Goal: Transaction & Acquisition: Download file/media

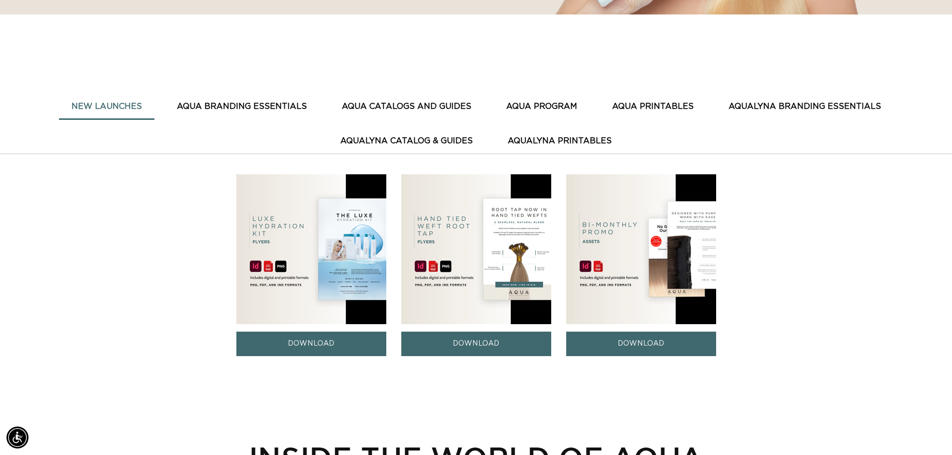
click at [265, 105] on button "AQUA BRANDING ESSENTIALS" at bounding box center [241, 106] width 155 height 24
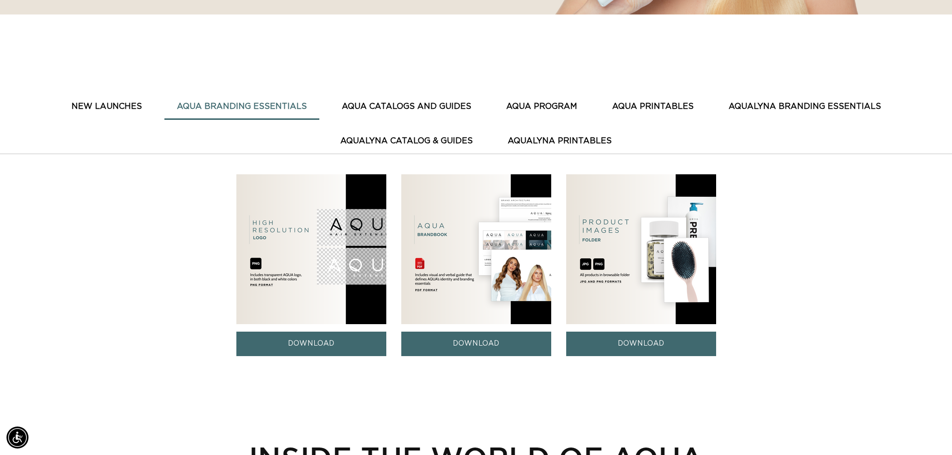
scroll to position [0, 881]
click at [378, 106] on button "AQUA CATALOGS AND GUIDES" at bounding box center [406, 106] width 154 height 24
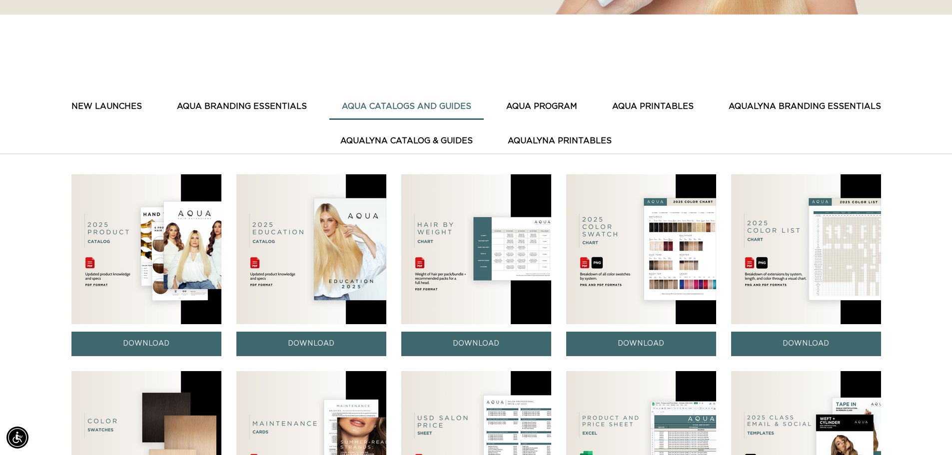
scroll to position [0, 1762]
click at [151, 340] on link "DOWNLOAD" at bounding box center [146, 344] width 150 height 24
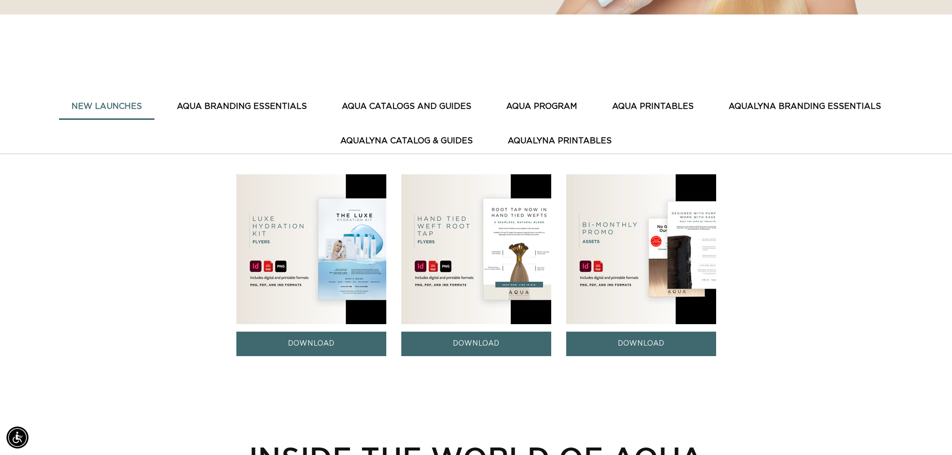
click at [448, 108] on button "AQUA CATALOGS AND GUIDES" at bounding box center [406, 106] width 154 height 24
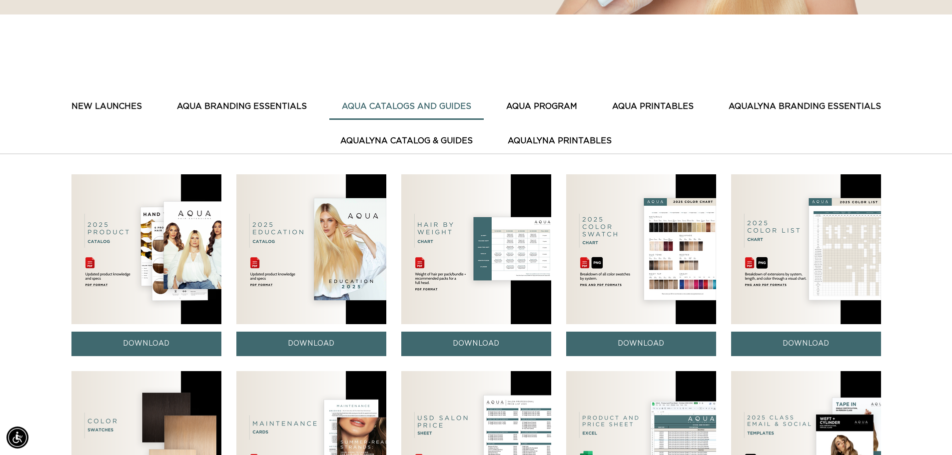
scroll to position [0, 881]
click at [478, 341] on link "DOWNLOAD" at bounding box center [476, 344] width 150 height 24
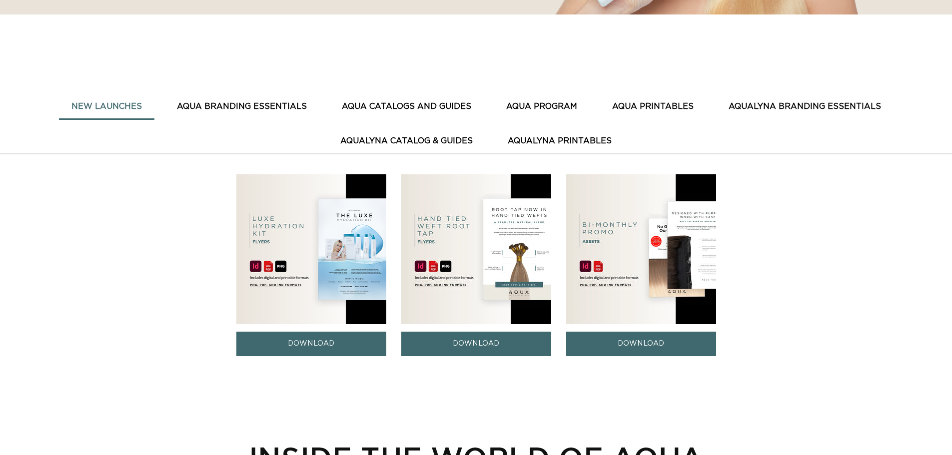
click at [429, 107] on button "AQUA CATALOGS AND GUIDES" at bounding box center [406, 106] width 154 height 24
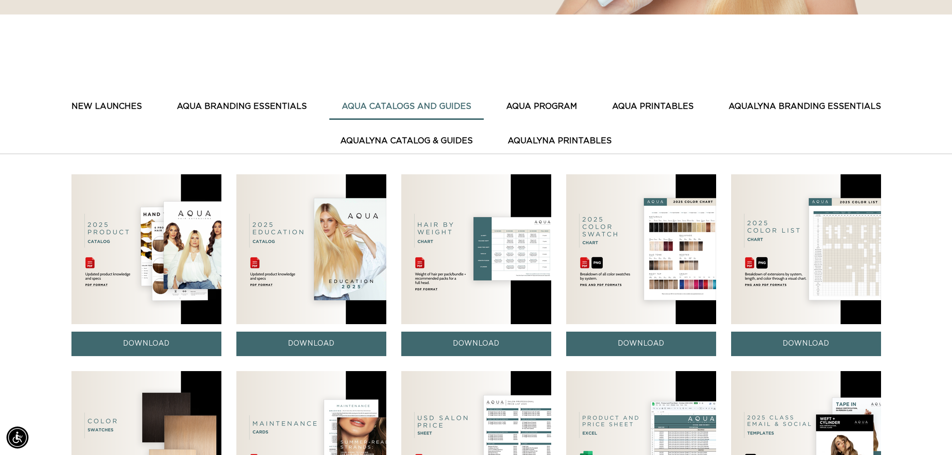
scroll to position [0, 881]
click at [637, 344] on link "DOWNLOAD" at bounding box center [641, 344] width 150 height 24
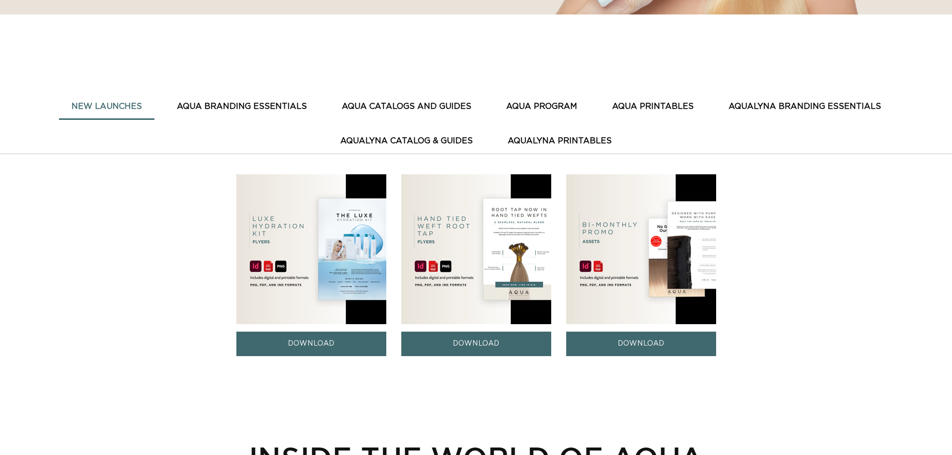
scroll to position [350, 0]
click at [452, 105] on button "AQUA CATALOGS AND GUIDES" at bounding box center [406, 106] width 154 height 24
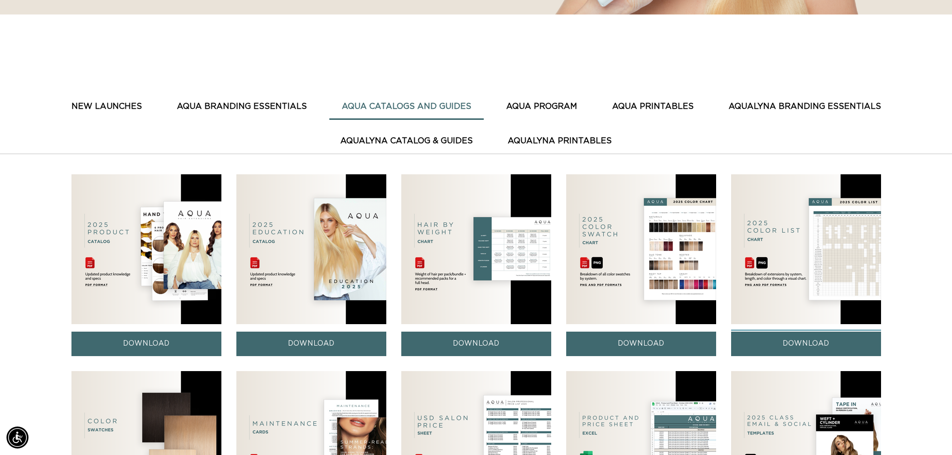
click at [794, 341] on link "DOWNLOAD" at bounding box center [806, 344] width 150 height 24
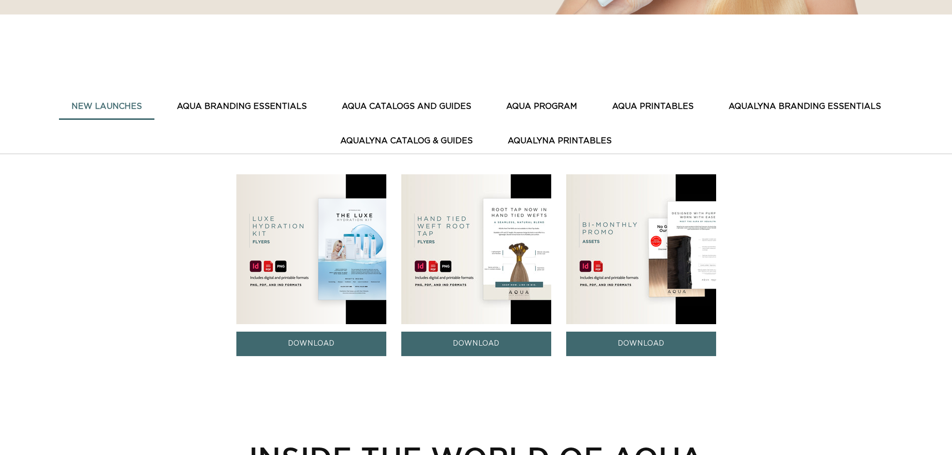
click at [446, 108] on button "AQUA CATALOGS AND GUIDES" at bounding box center [406, 106] width 154 height 24
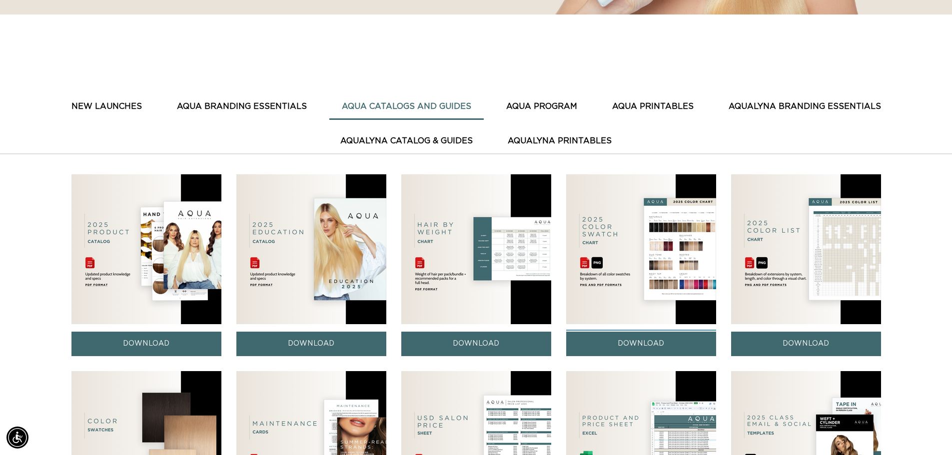
click at [626, 352] on link "DOWNLOAD" at bounding box center [641, 344] width 150 height 24
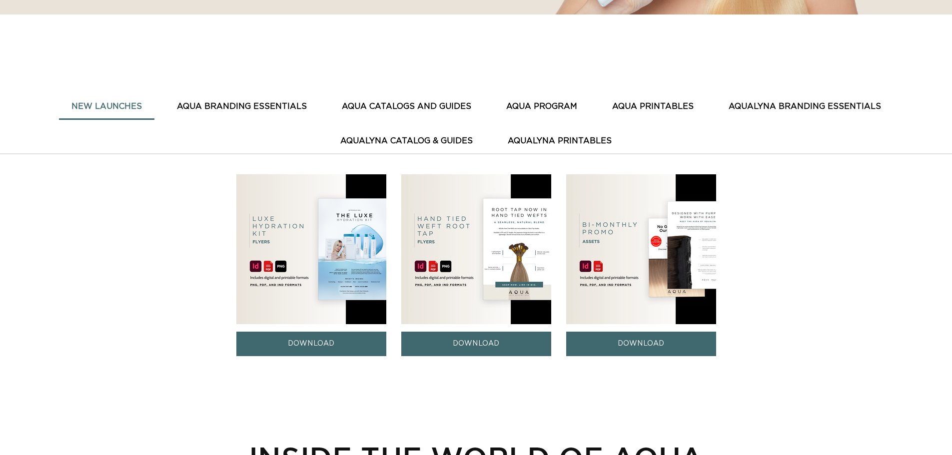
click at [459, 107] on button "AQUA CATALOGS AND GUIDES" at bounding box center [406, 106] width 154 height 24
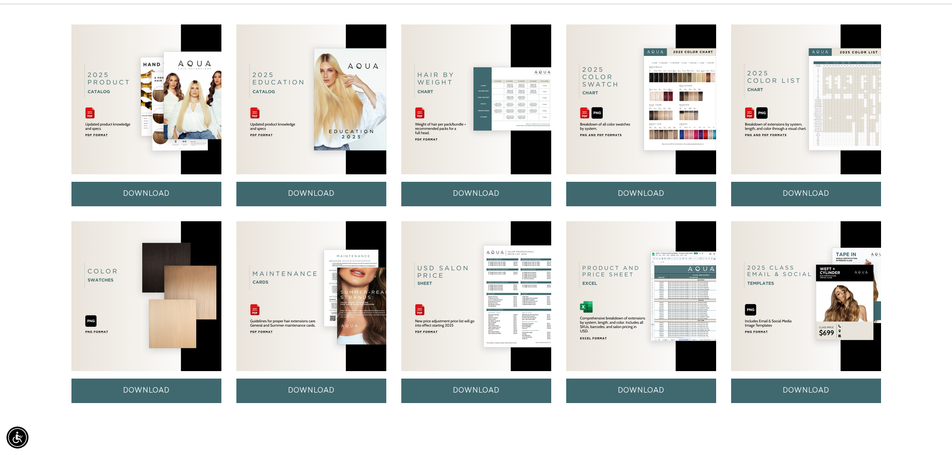
scroll to position [0, 1762]
click at [480, 393] on link "DOWNLOAD" at bounding box center [476, 391] width 150 height 24
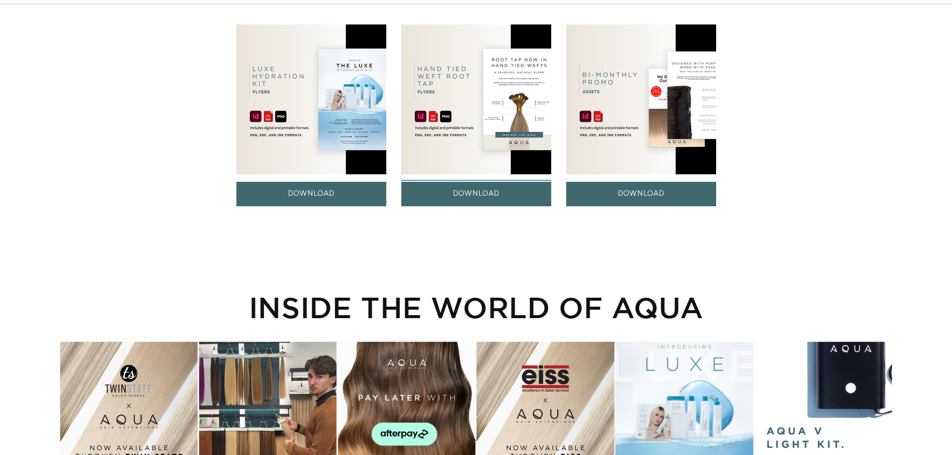
scroll to position [388, 0]
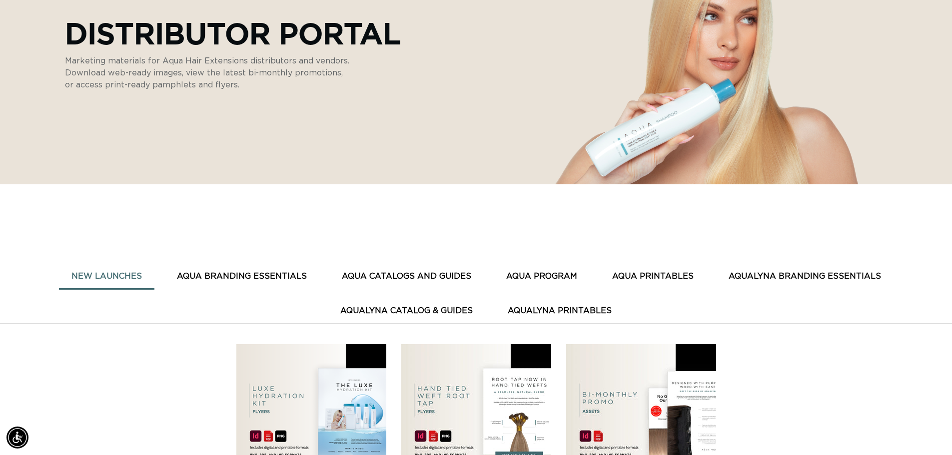
click at [439, 271] on button "AQUA CATALOGS AND GUIDES" at bounding box center [406, 276] width 154 height 24
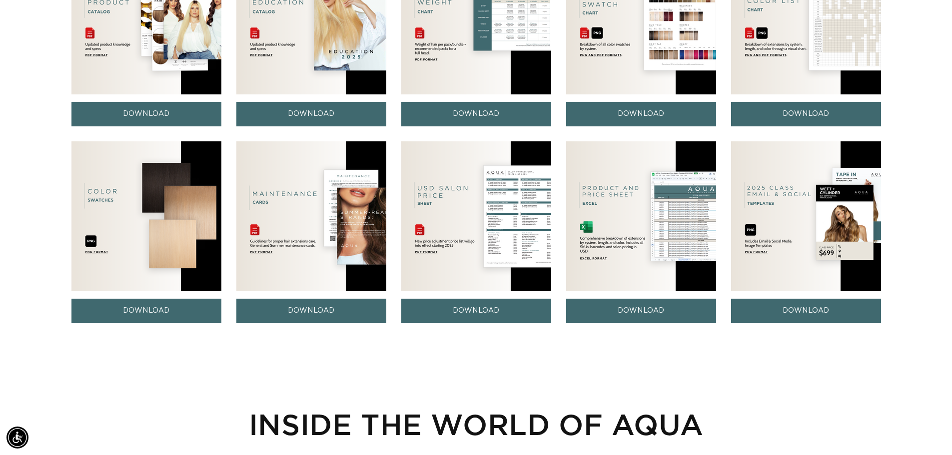
scroll to position [430, 0]
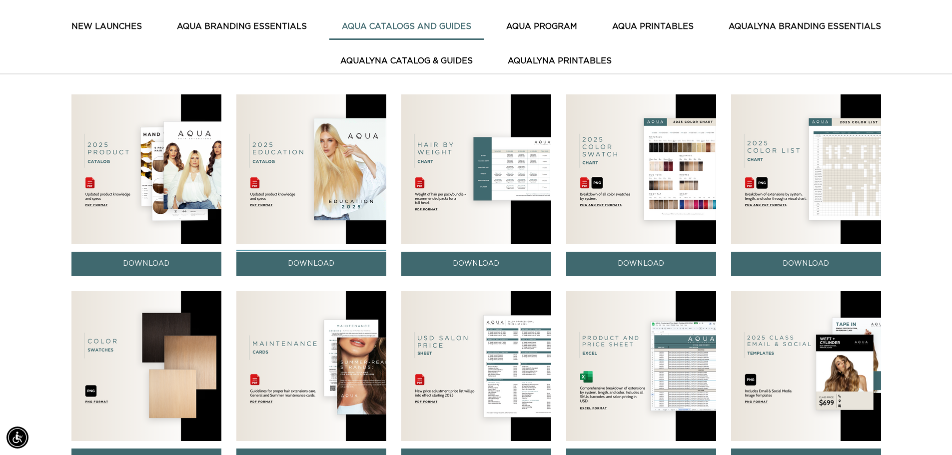
click at [319, 255] on link "DOWNLOAD" at bounding box center [311, 264] width 150 height 24
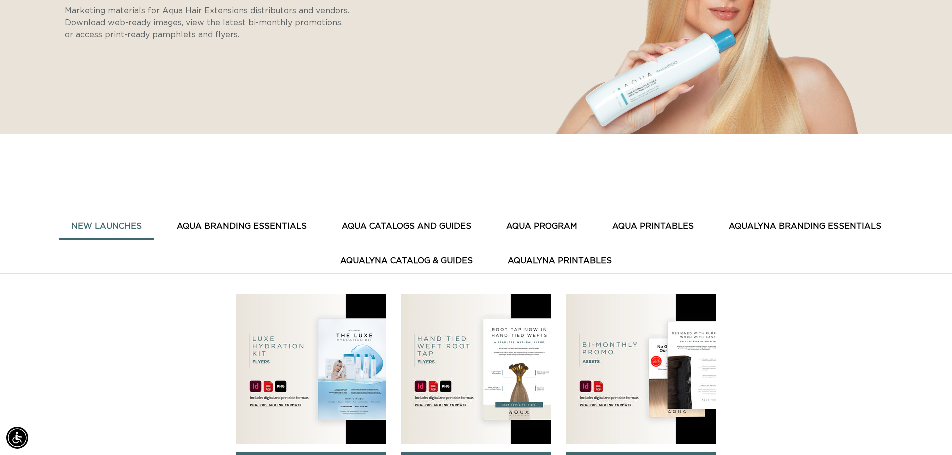
scroll to position [0, 881]
click at [381, 227] on button "AQUA CATALOGS AND GUIDES" at bounding box center [406, 226] width 154 height 24
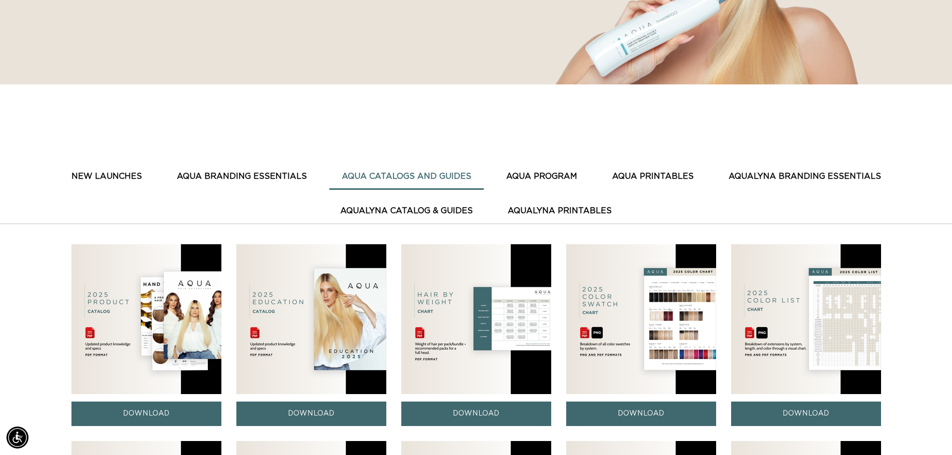
scroll to position [0, 1762]
click at [536, 177] on button "AQUA PROGRAM" at bounding box center [542, 176] width 96 height 24
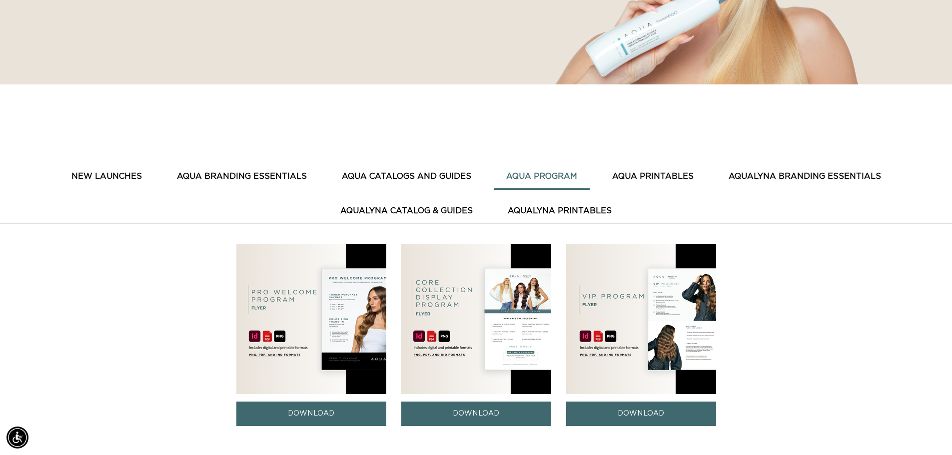
scroll to position [0, 0]
click at [657, 172] on button "AQUA PRINTABLES" at bounding box center [653, 176] width 106 height 24
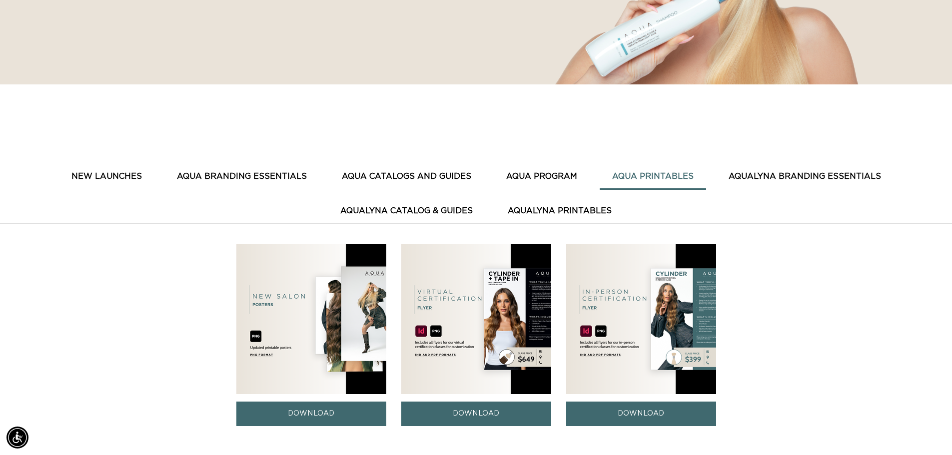
scroll to position [0, 1762]
click at [765, 177] on button "AquaLyna Branding Essentials" at bounding box center [804, 176] width 177 height 24
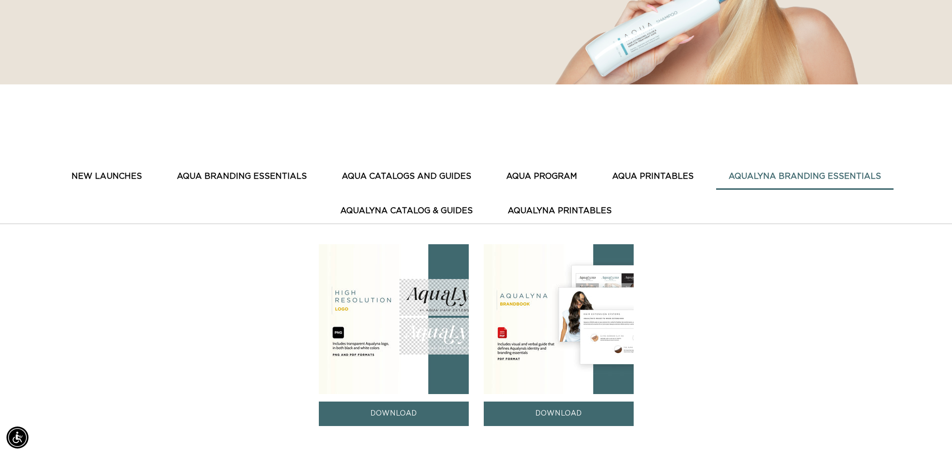
drag, startPoint x: 421, startPoint y: 203, endPoint x: 439, endPoint y: 206, distance: 17.8
click at [421, 202] on button "AquaLyna Catalog & Guides" at bounding box center [406, 211] width 157 height 24
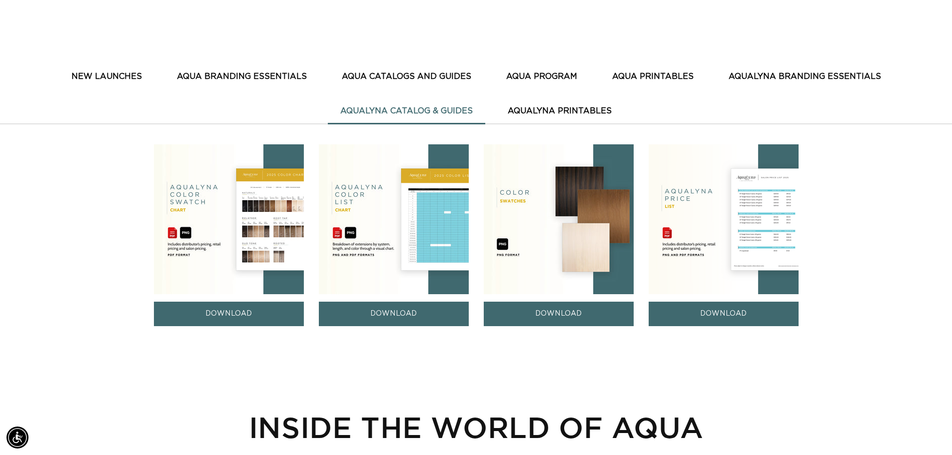
scroll to position [0, 0]
click at [396, 310] on link "DOWNLOAD" at bounding box center [394, 314] width 150 height 24
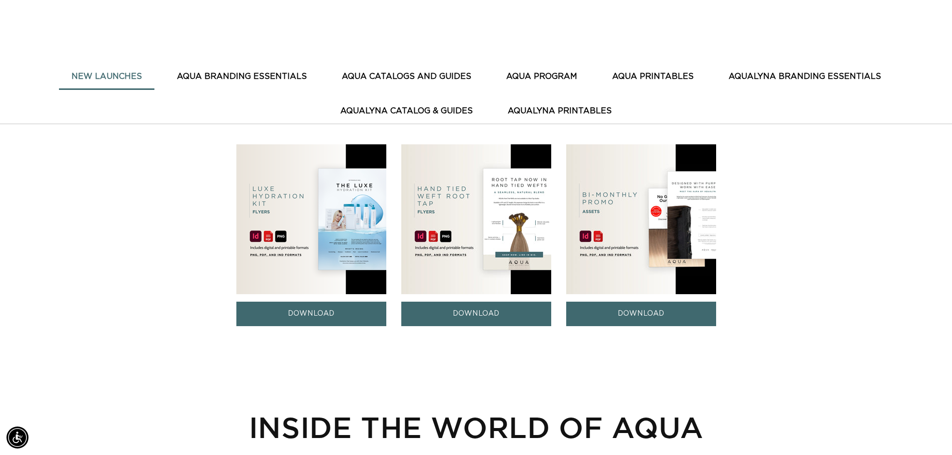
click at [437, 109] on button "AquaLyna Catalog & Guides" at bounding box center [406, 111] width 157 height 24
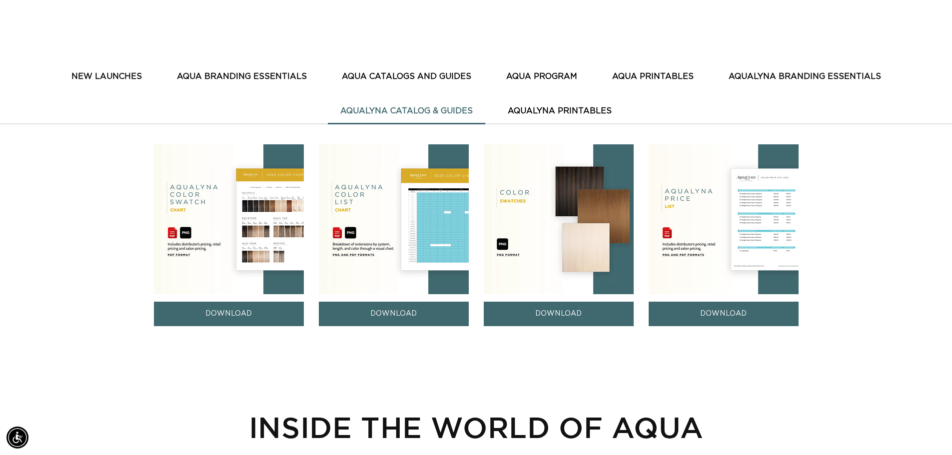
scroll to position [0, 1762]
click at [555, 111] on button "AquaLyna Printables" at bounding box center [559, 111] width 129 height 24
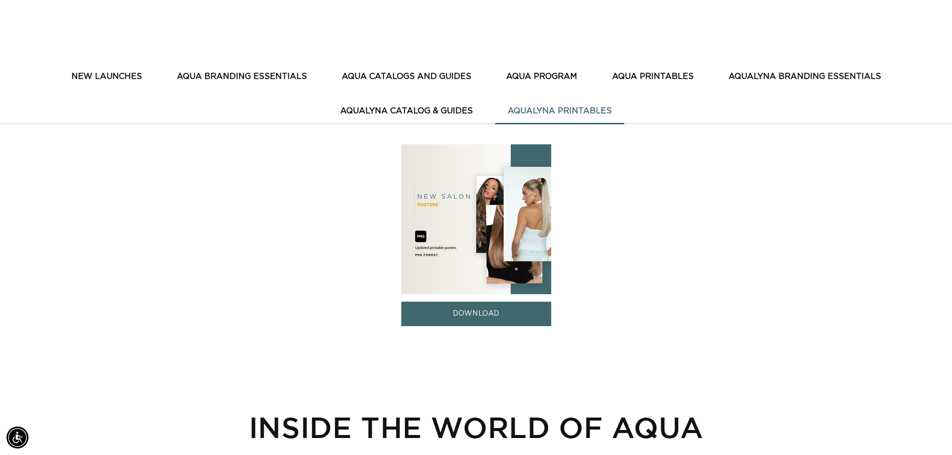
scroll to position [0, 0]
click at [116, 72] on button "New Launches" at bounding box center [106, 76] width 95 height 24
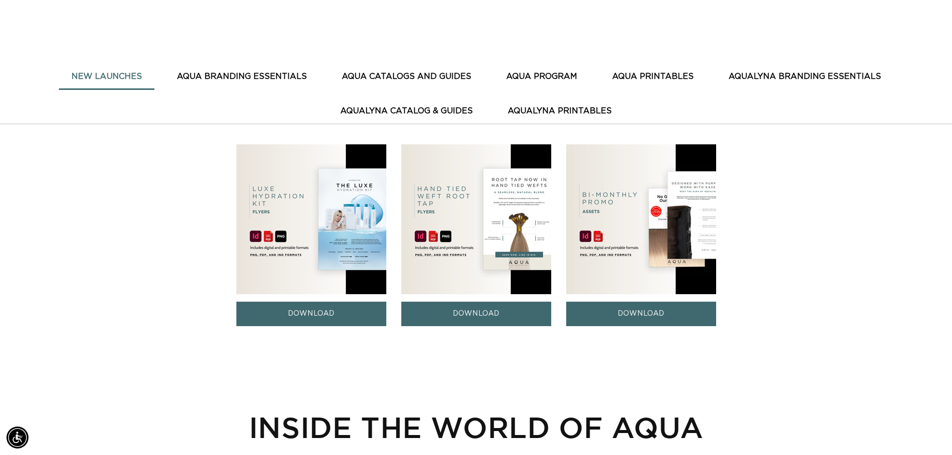
click at [289, 199] on img at bounding box center [311, 219] width 150 height 150
click at [335, 311] on link "DOWNLOAD" at bounding box center [311, 314] width 150 height 24
click at [281, 73] on button "AQUA BRANDING ESSENTIALS" at bounding box center [241, 76] width 155 height 24
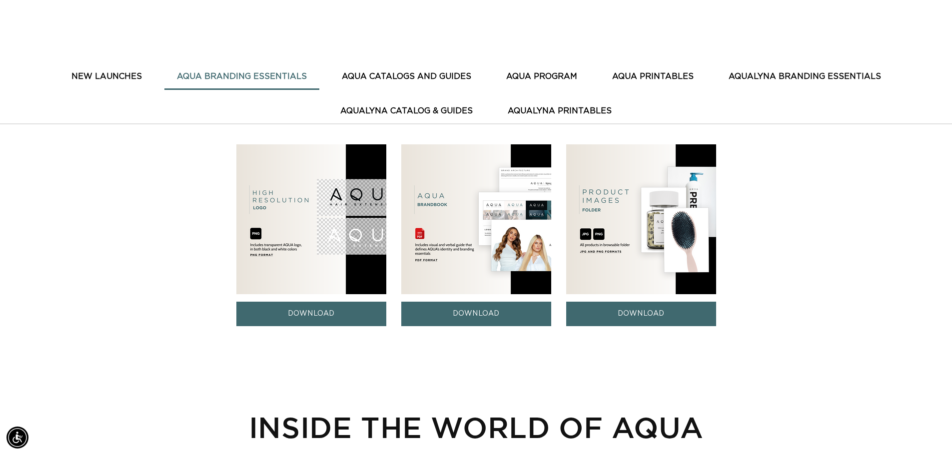
scroll to position [0, 1762]
drag, startPoint x: 474, startPoint y: 84, endPoint x: 461, endPoint y: 83, distance: 13.5
click at [473, 84] on button "AQUA CATALOGS AND GUIDES" at bounding box center [406, 76] width 154 height 24
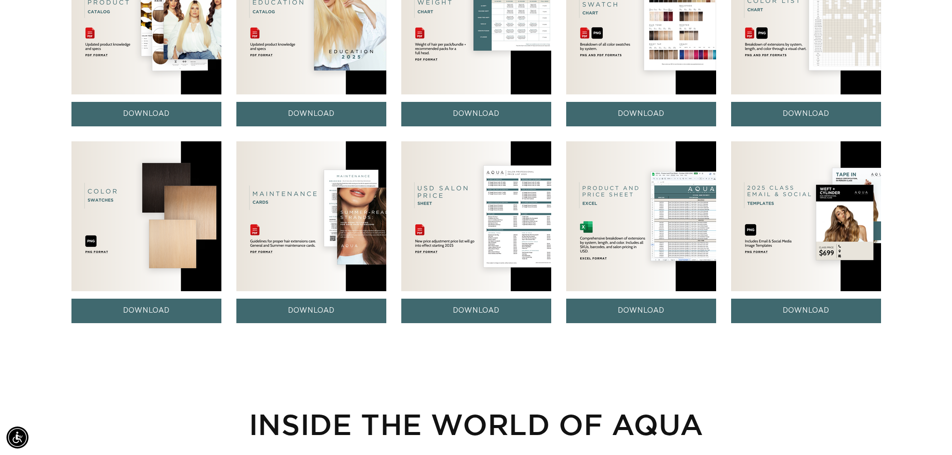
scroll to position [0, 881]
click at [285, 311] on link "DOWNLOAD" at bounding box center [311, 311] width 150 height 24
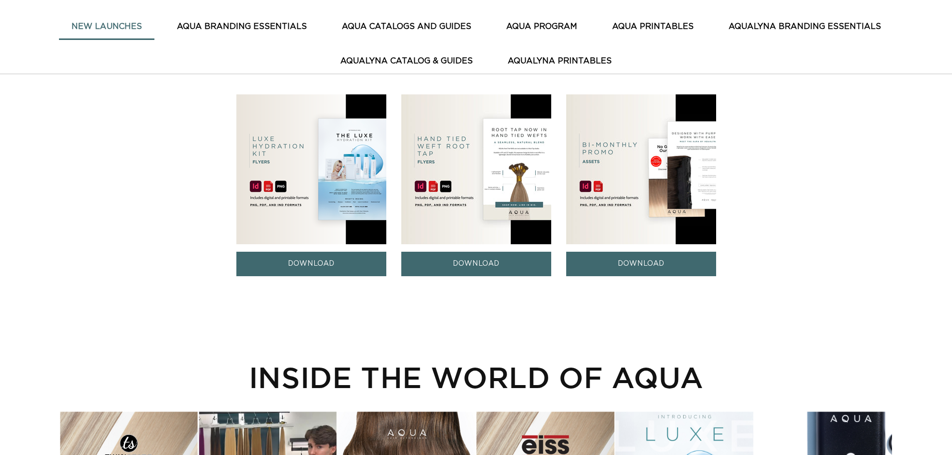
scroll to position [210, 0]
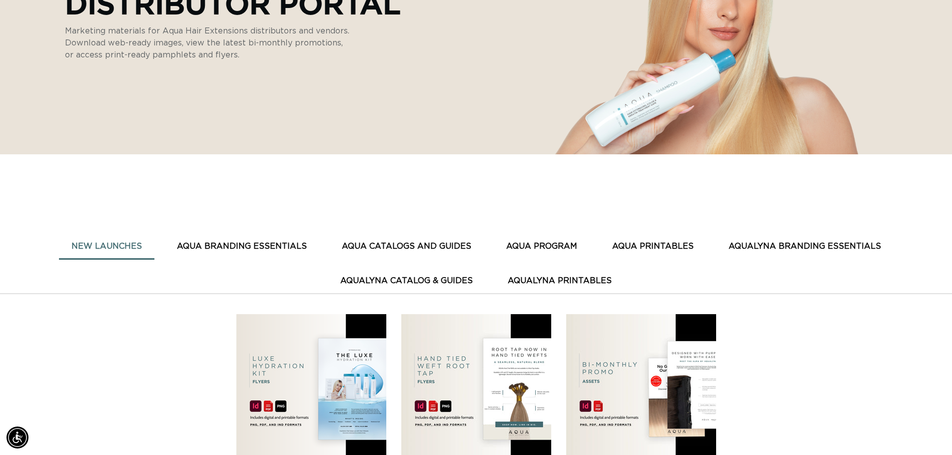
click at [560, 247] on button "AQUA PROGRAM" at bounding box center [542, 246] width 96 height 24
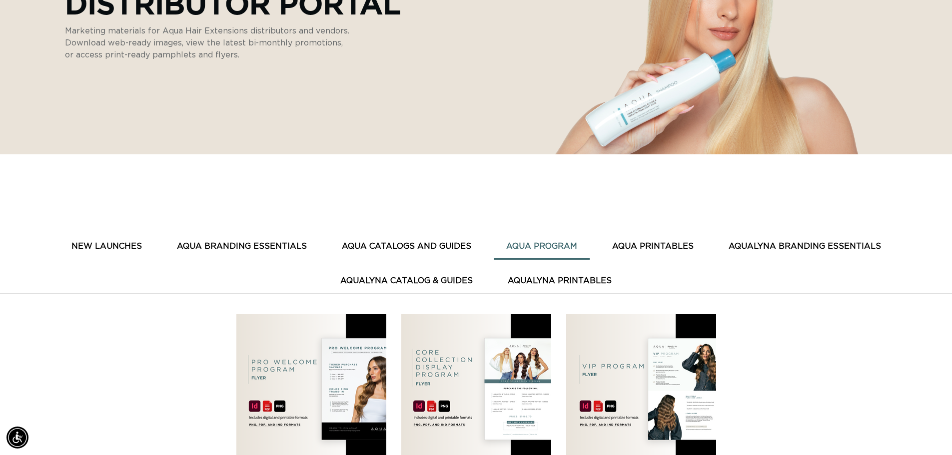
click at [646, 365] on img at bounding box center [641, 389] width 150 height 150
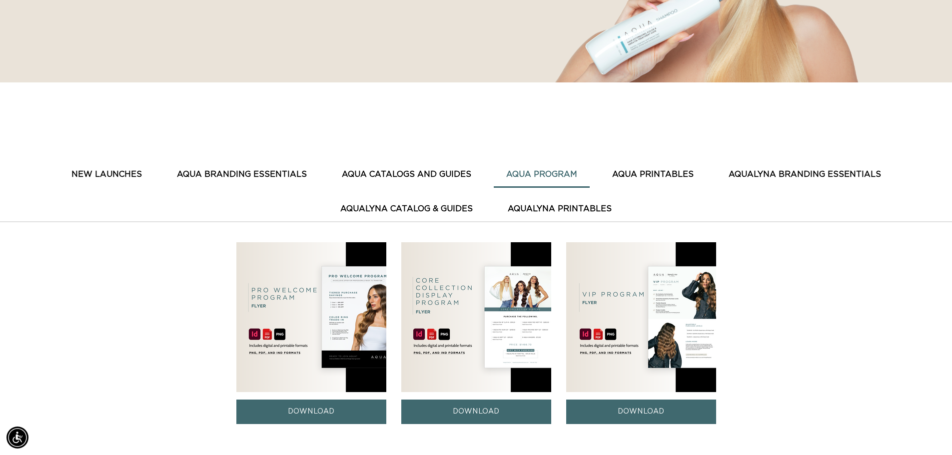
scroll to position [360, 0]
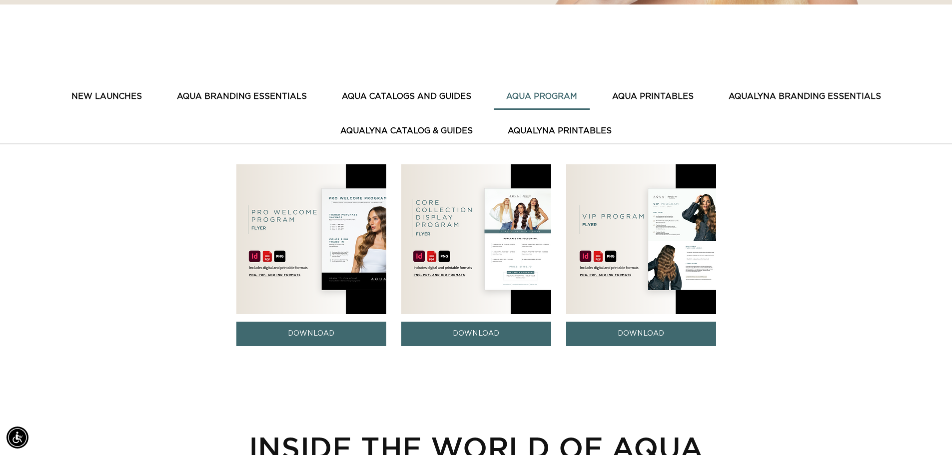
click at [617, 257] on img at bounding box center [641, 239] width 150 height 150
click at [622, 336] on link "DOWNLOAD" at bounding box center [641, 334] width 150 height 24
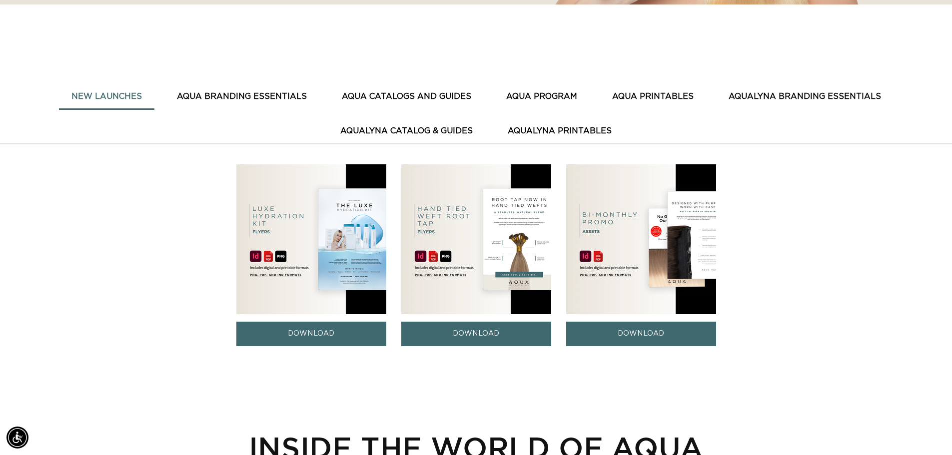
click at [547, 103] on button "AQUA PROGRAM" at bounding box center [542, 96] width 96 height 24
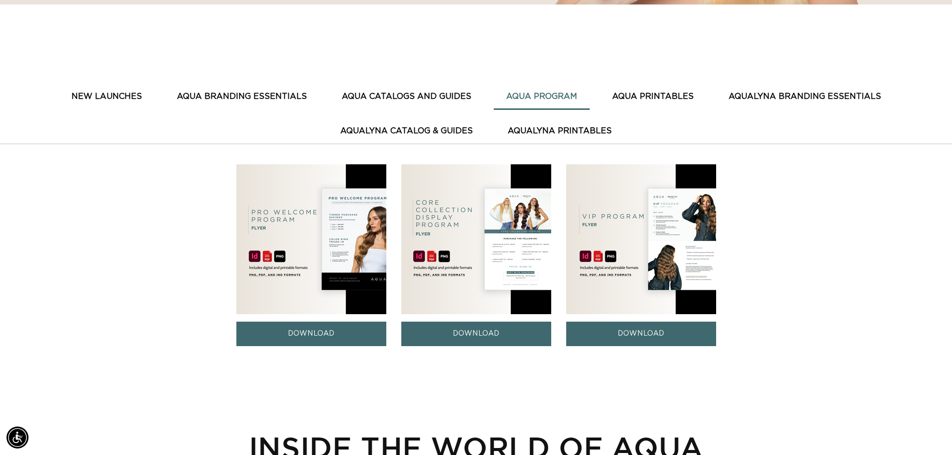
scroll to position [0, 881]
click at [293, 252] on img at bounding box center [311, 239] width 150 height 150
click at [304, 342] on link "DOWNLOAD" at bounding box center [311, 334] width 150 height 24
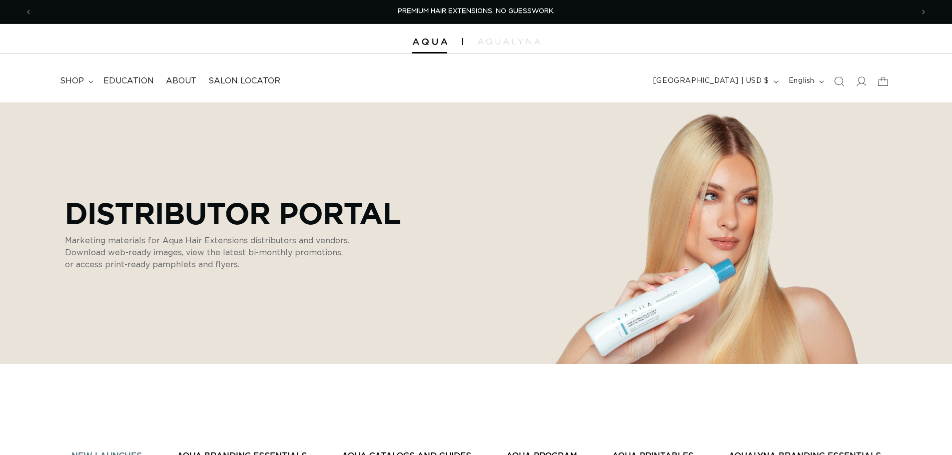
scroll to position [360, 0]
